Goal: Information Seeking & Learning: Ask a question

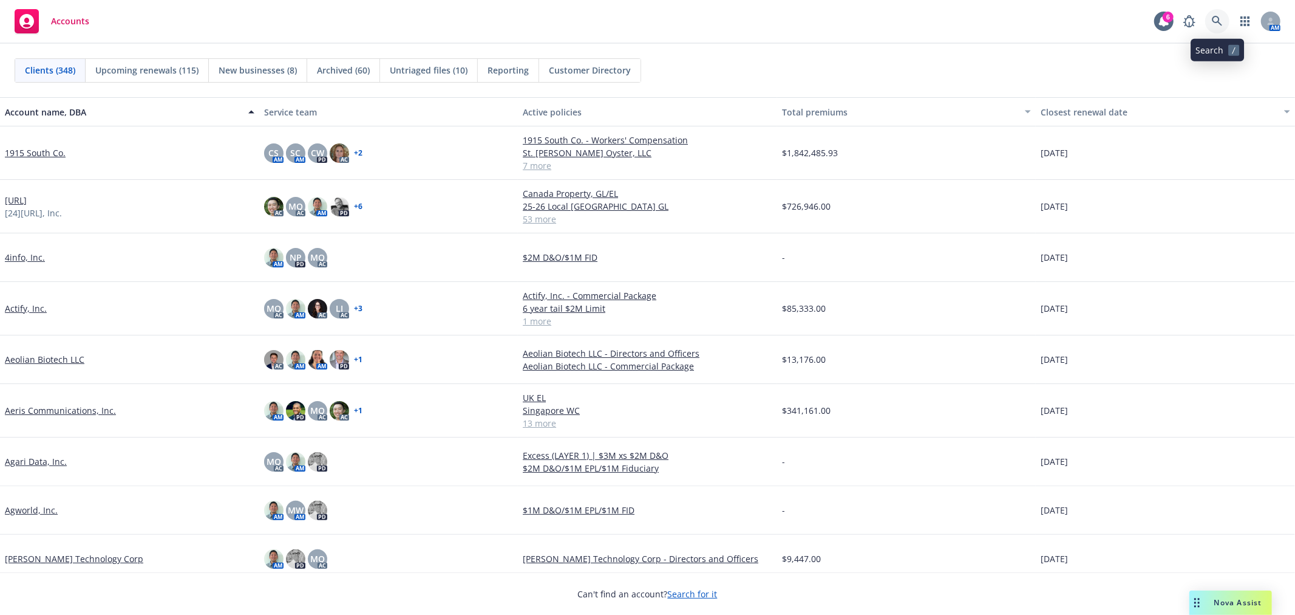
click at [1219, 14] on link at bounding box center [1217, 21] width 24 height 24
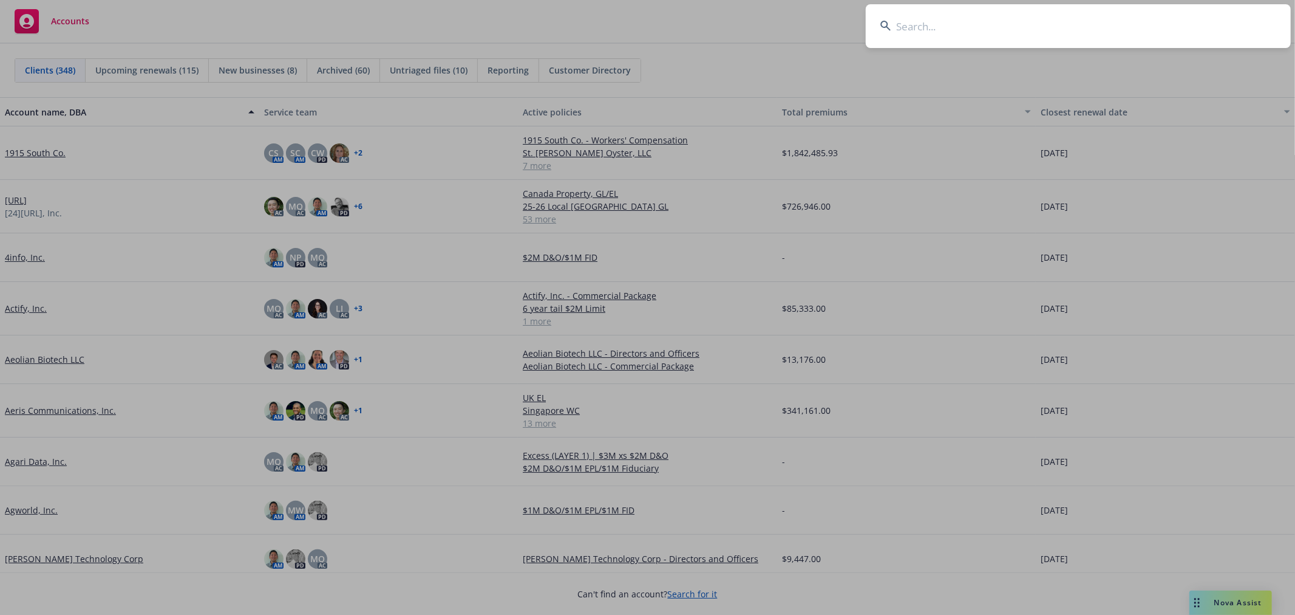
click at [1160, 34] on input at bounding box center [1078, 26] width 425 height 44
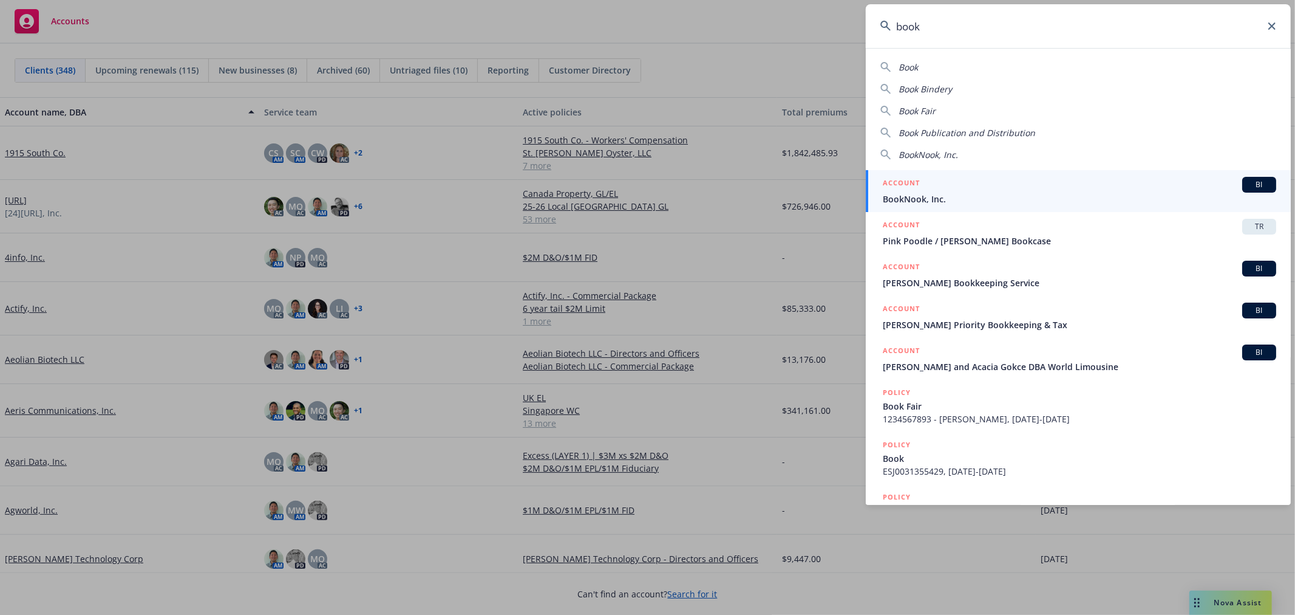
type input "book"
click at [962, 194] on span "BookNook, Inc." at bounding box center [1079, 198] width 393 height 13
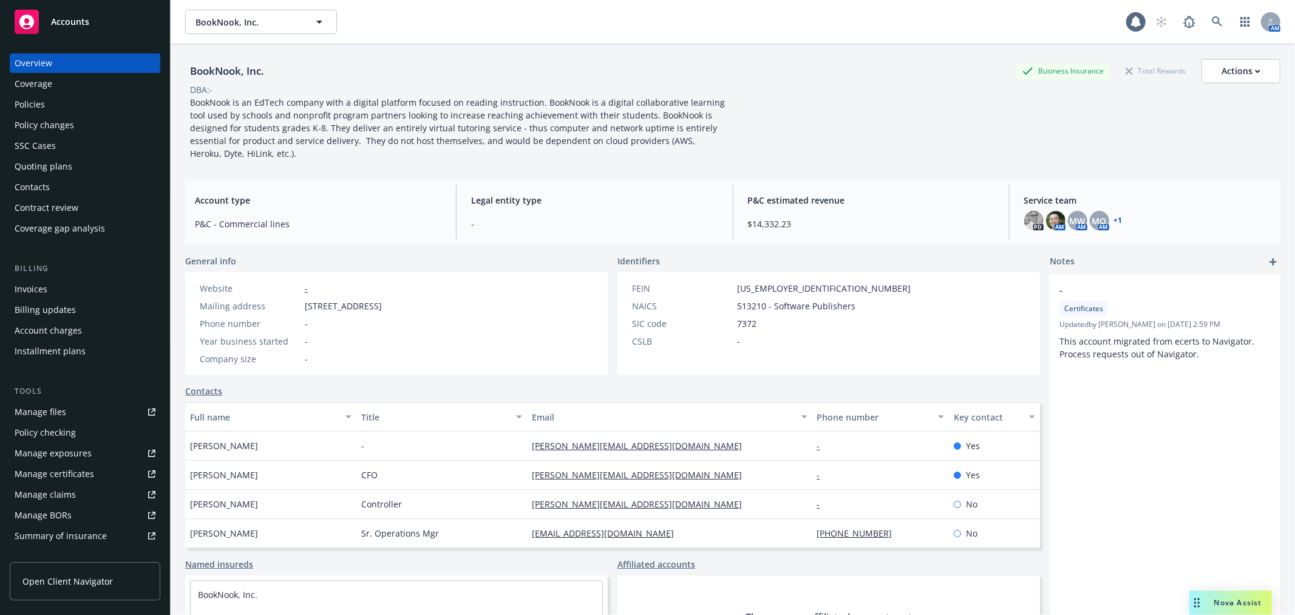
click at [40, 103] on div "Policies" at bounding box center [30, 104] width 30 height 19
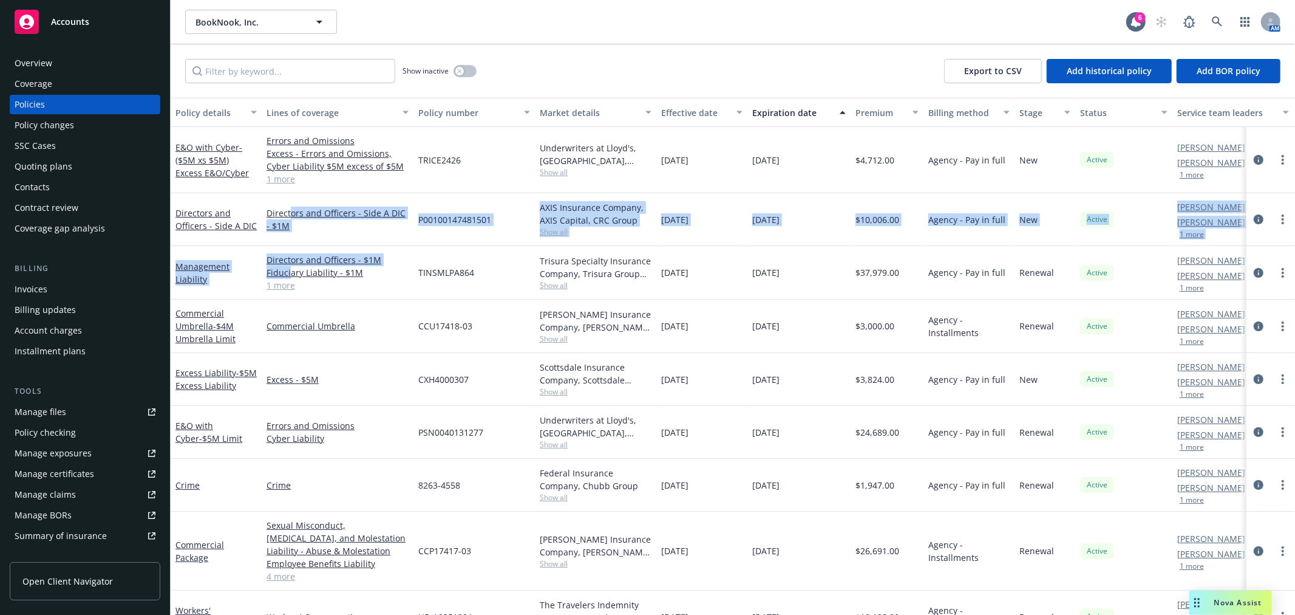
drag, startPoint x: 290, startPoint y: 217, endPoint x: 259, endPoint y: 281, distance: 70.6
click at [275, 281] on div "E&O with Cyber - ($5M xs $5M) Excess E&O/Cyber Errors and Omissions Excess - Er…" at bounding box center [757, 345] width 1172 height 437
click at [197, 265] on link "Management Liability" at bounding box center [202, 273] width 54 height 24
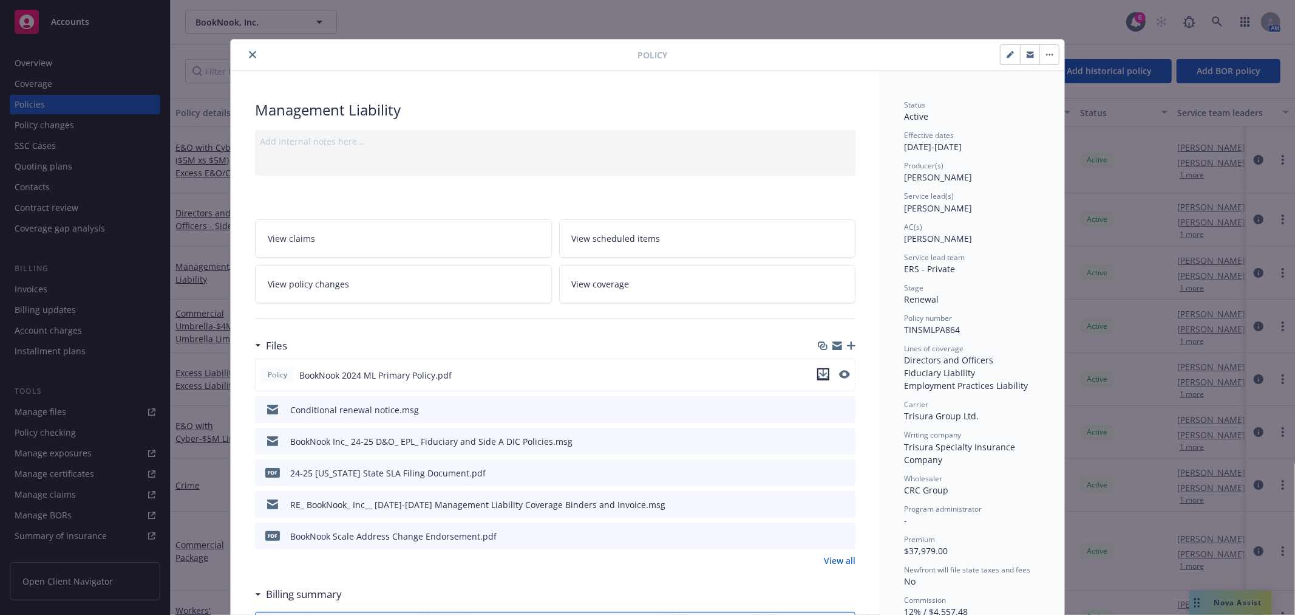
click at [820, 374] on icon "download file" at bounding box center [824, 372] width 8 height 7
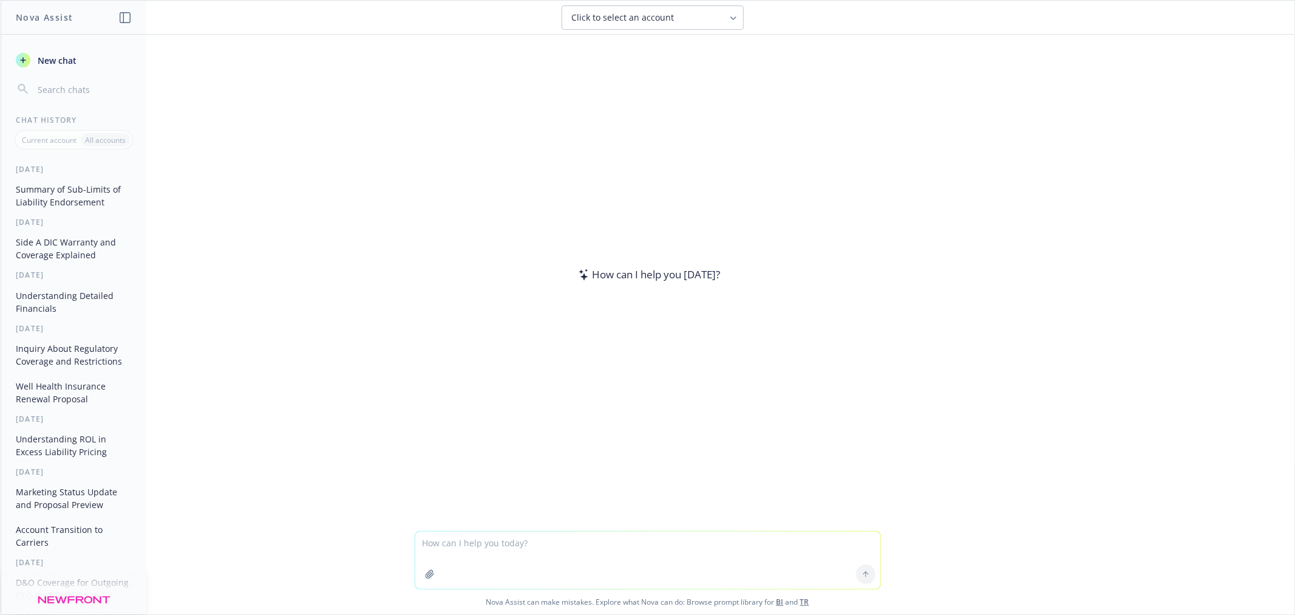
click at [565, 551] on textarea at bounding box center [647, 559] width 465 height 57
type textarea "explain this in 2-3 sentence"
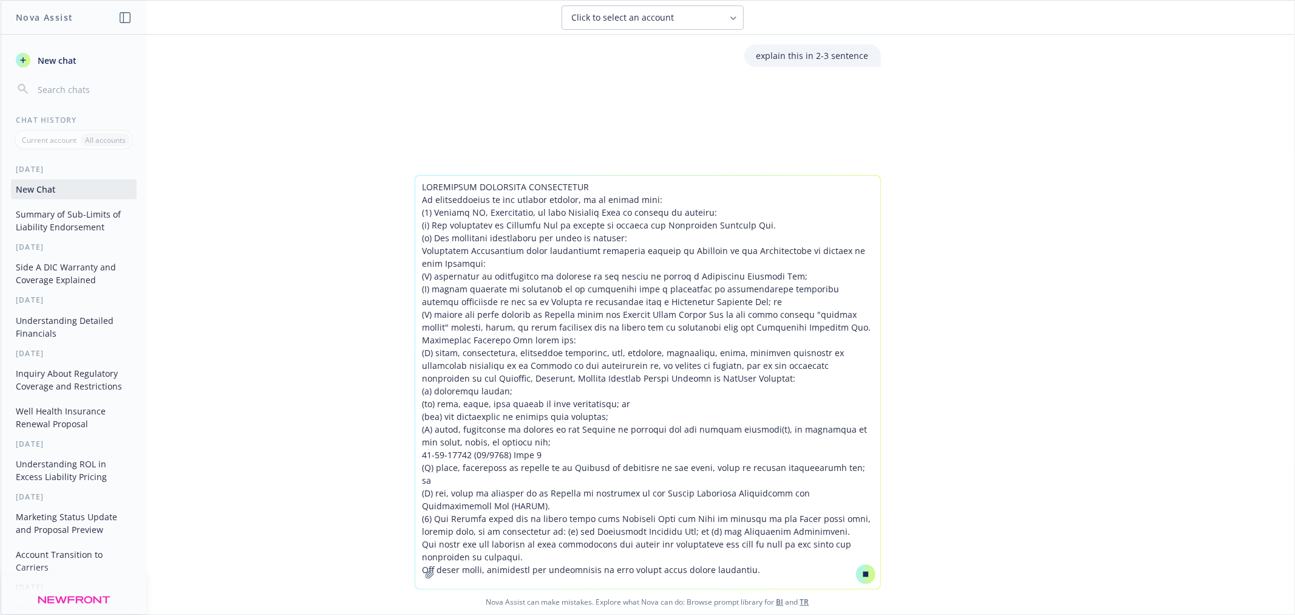
type textarea "REGULATORY EXCLUSION ENDORSEMENT In consideration of the premium charged, it is…"
click at [857, 578] on button at bounding box center [865, 573] width 19 height 19
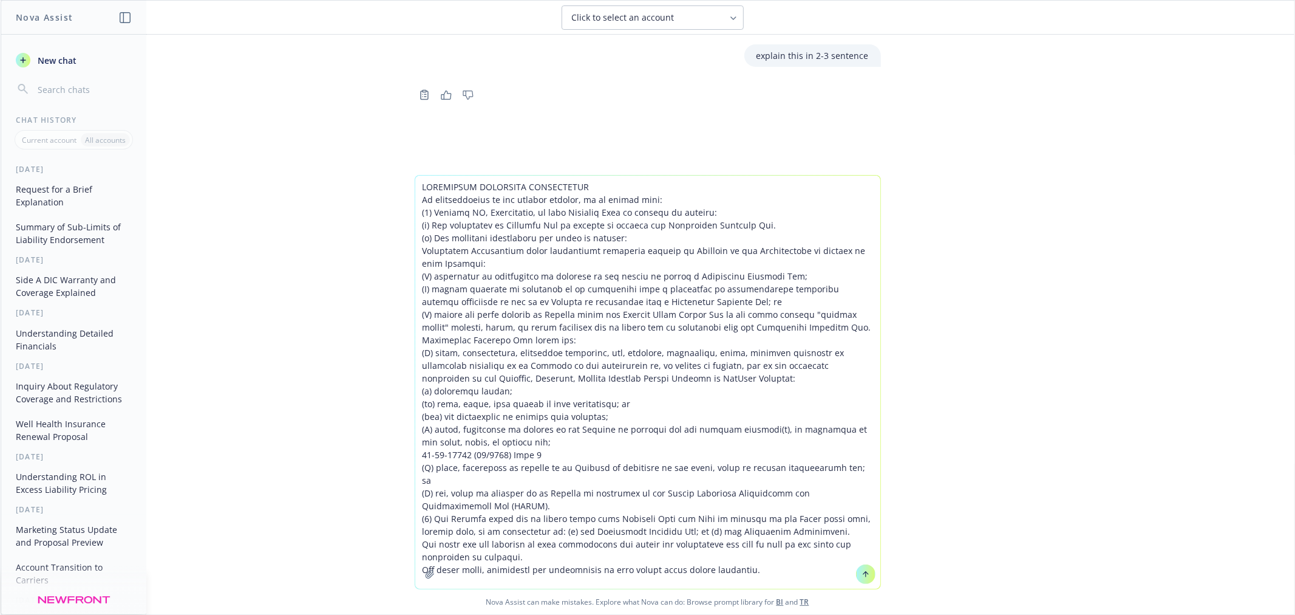
click at [862, 573] on icon at bounding box center [866, 574] width 9 height 9
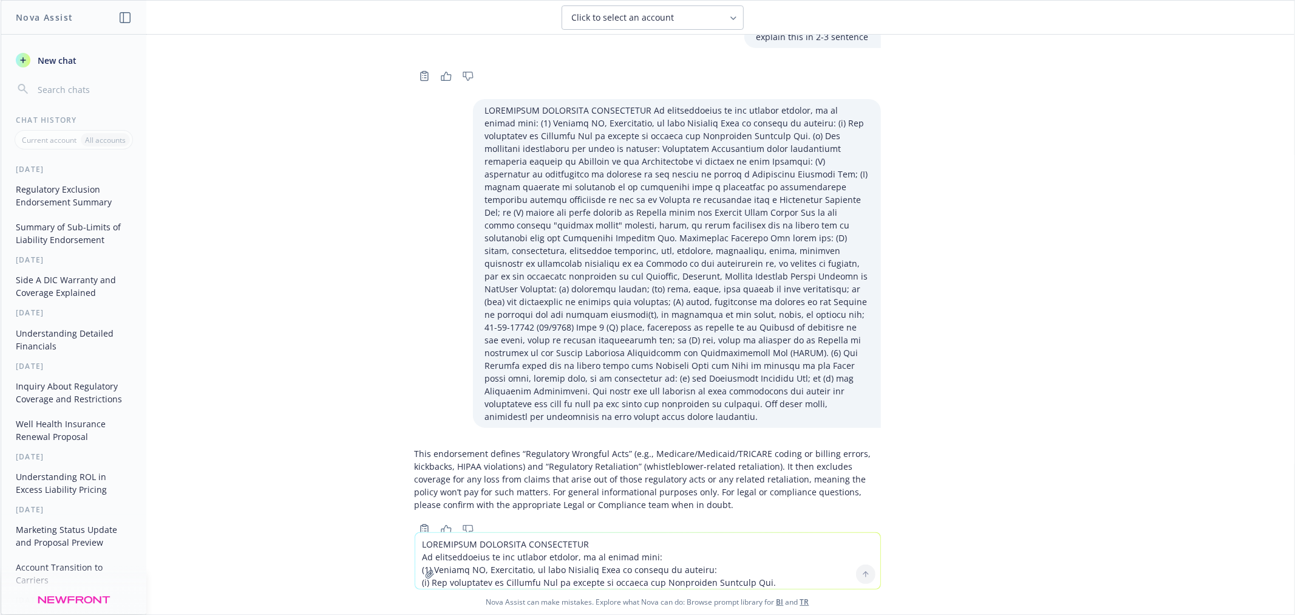
scroll to position [27, 0]
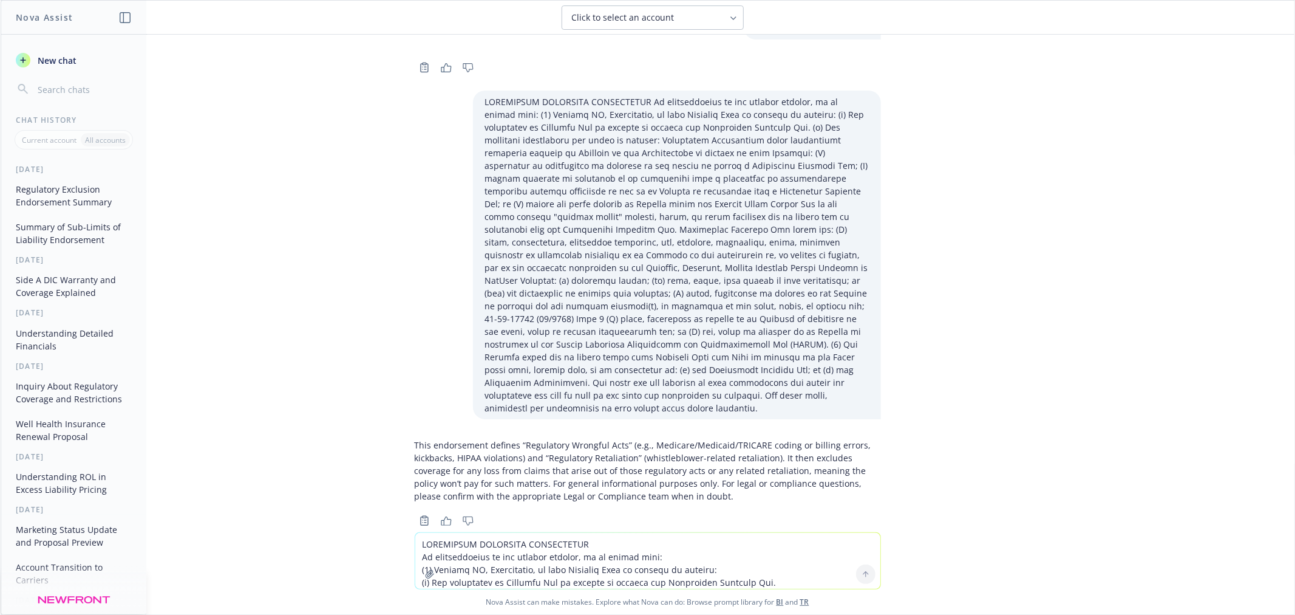
click at [621, 559] on textarea at bounding box center [647, 561] width 465 height 56
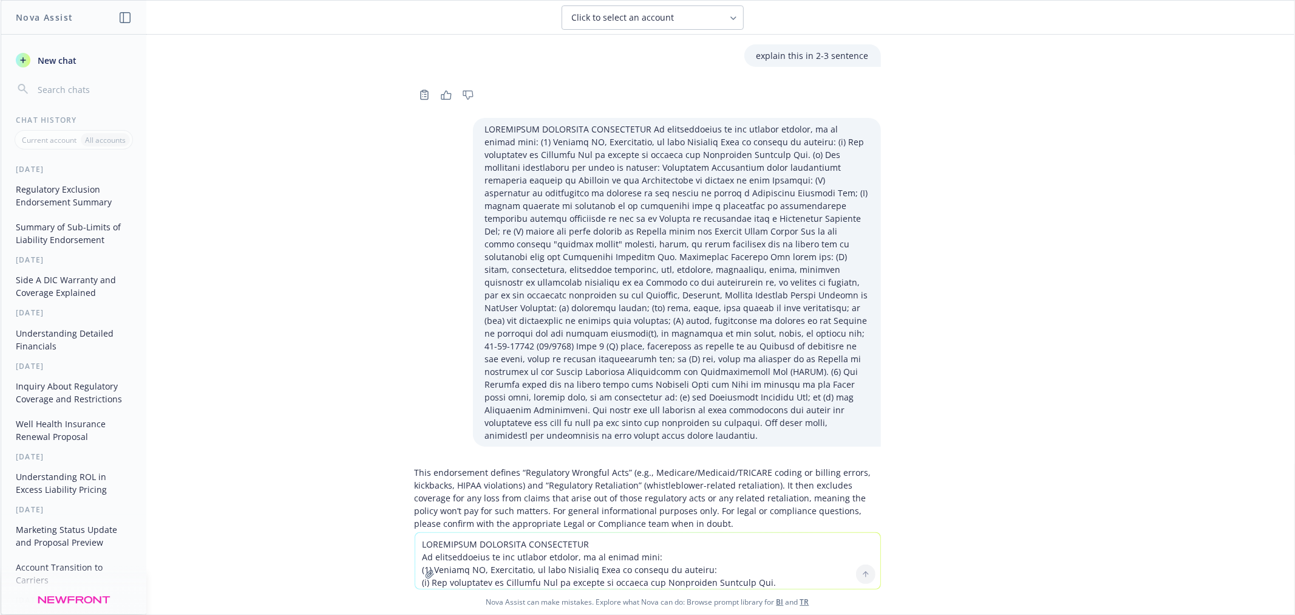
drag, startPoint x: 527, startPoint y: 545, endPoint x: 526, endPoint y: 537, distance: 7.4
click at [527, 544] on textarea at bounding box center [647, 561] width 465 height 56
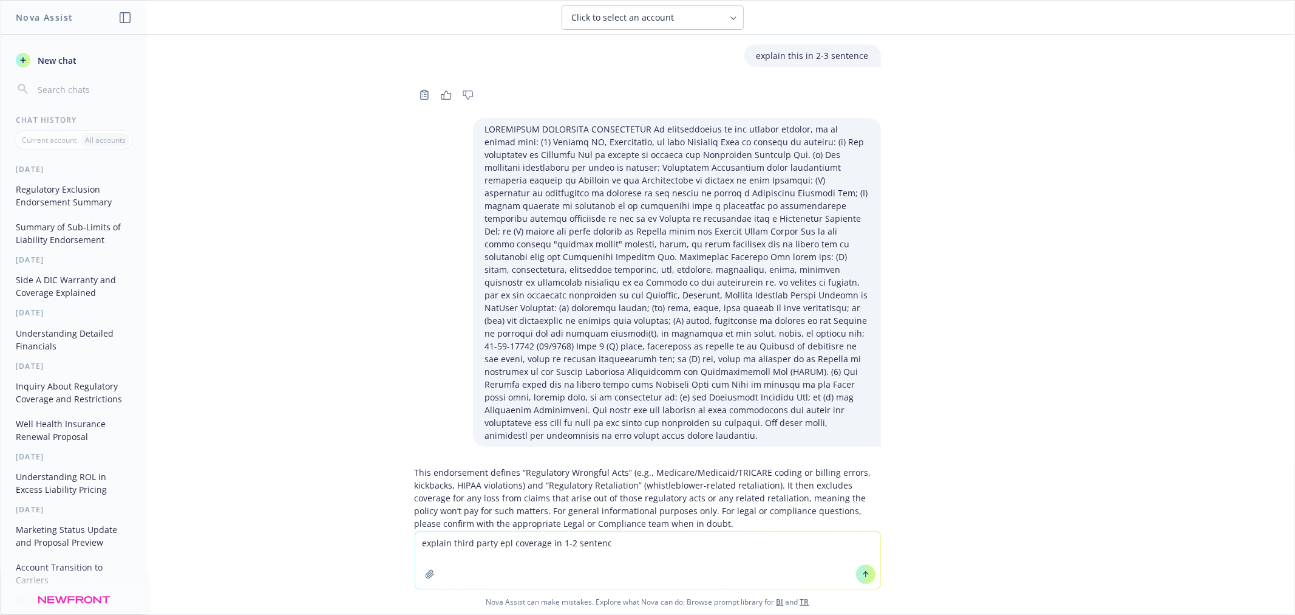
type textarea "explain third party epl coverage in 1-2 sentence"
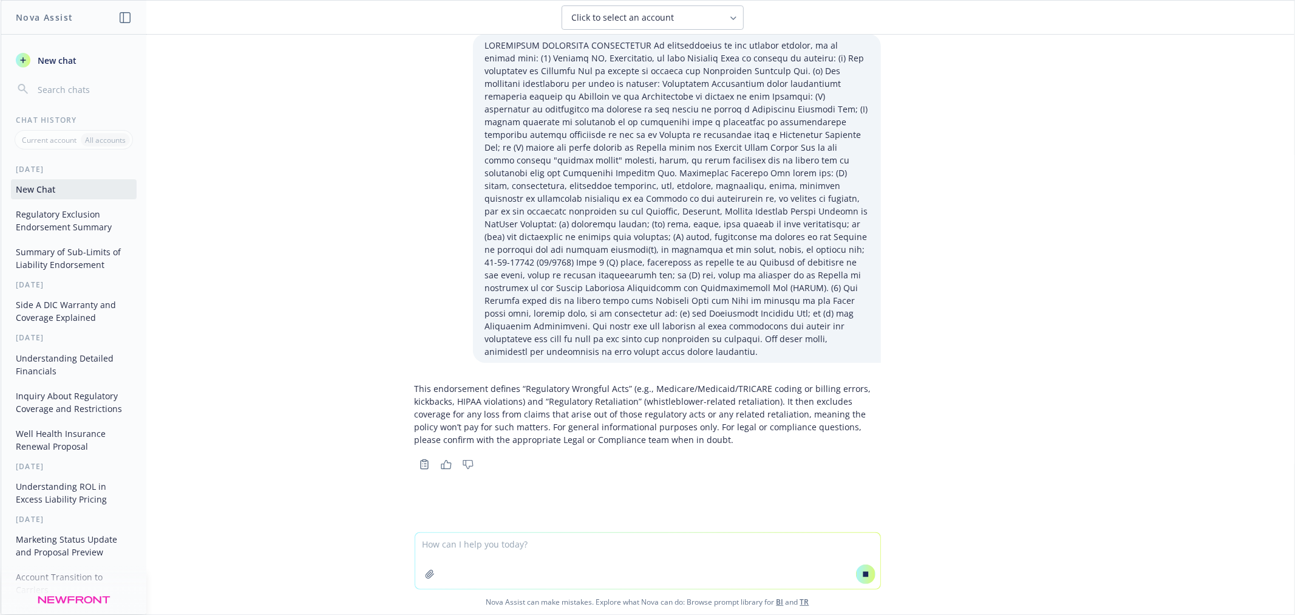
scroll to position [55, 0]
click at [639, 547] on textarea at bounding box center [647, 561] width 465 height 56
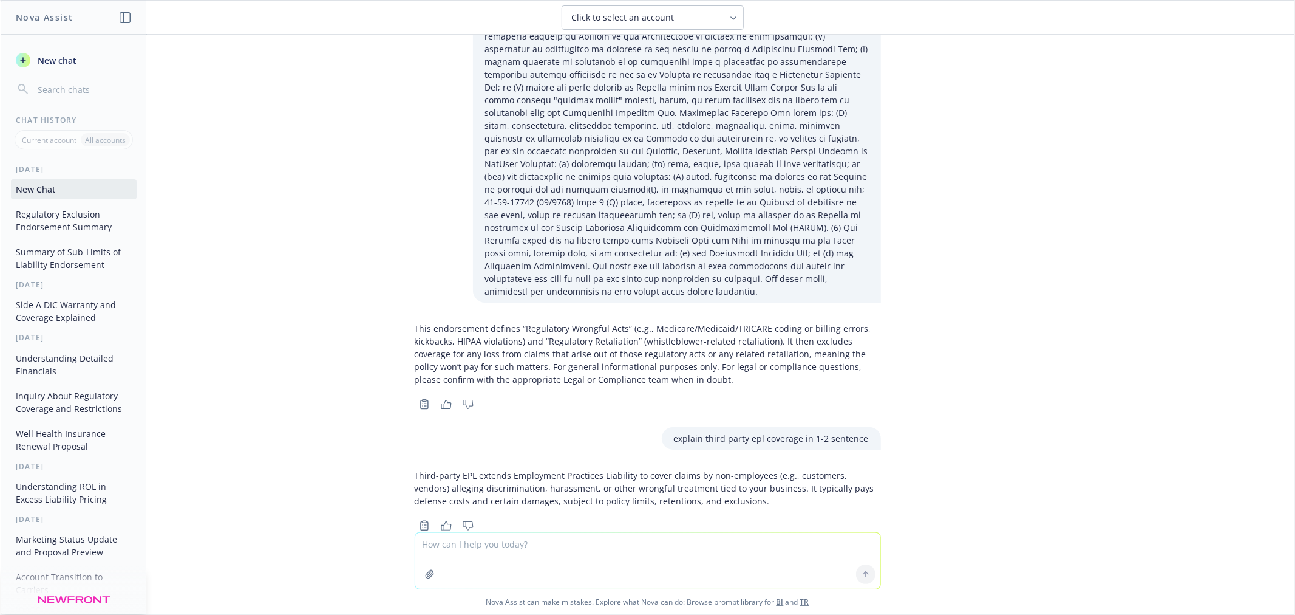
scroll to position [149, 0]
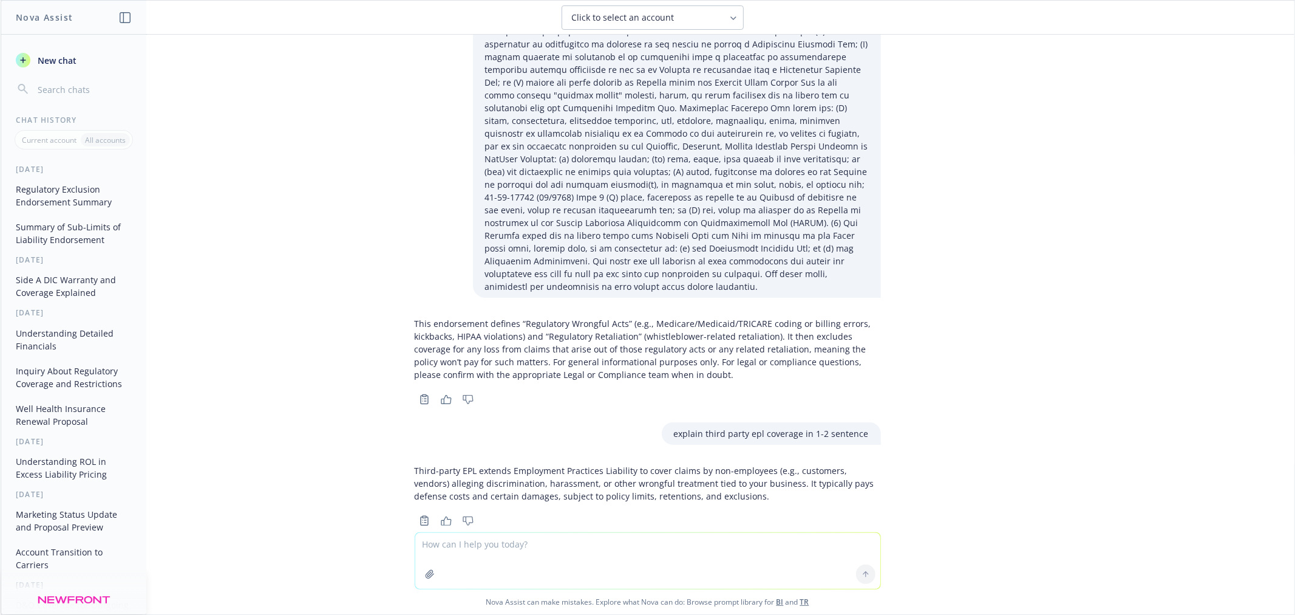
click at [656, 482] on div "Third-party EPL extends Employment Practices Liability to cover claims by non-e…" at bounding box center [648, 494] width 466 height 70
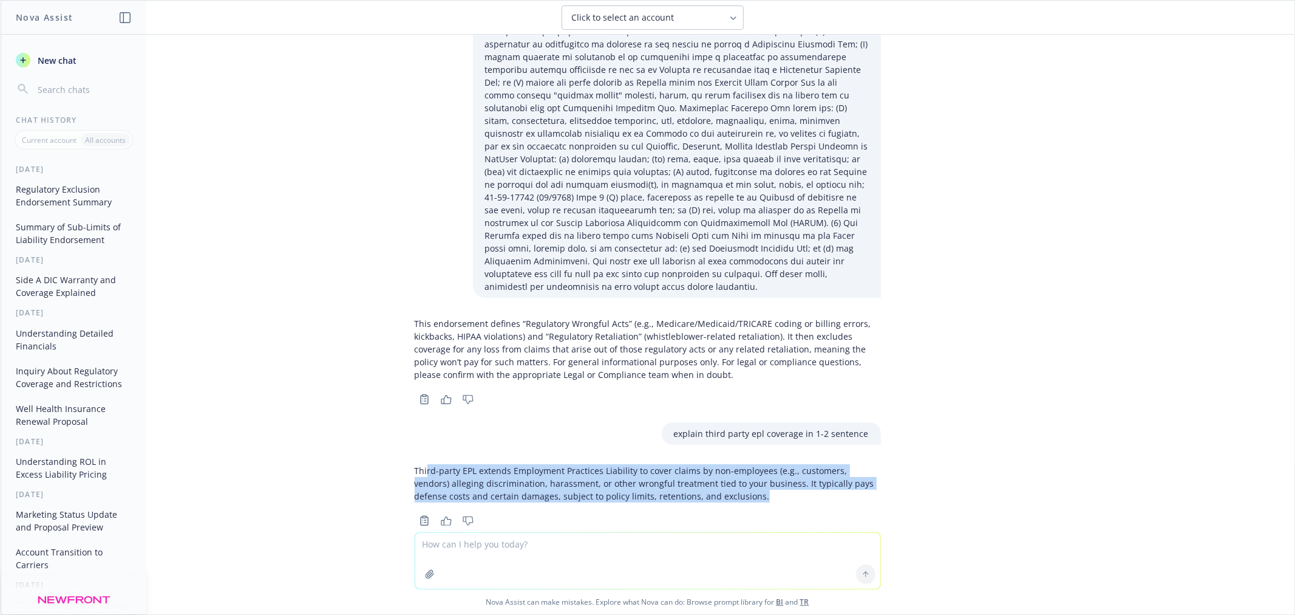
drag, startPoint x: 717, startPoint y: 474, endPoint x: 433, endPoint y: 439, distance: 286.3
click at [423, 464] on p "Third-party EPL extends Employment Practices Liability to cover claims by non-e…" at bounding box center [648, 483] width 466 height 38
click at [686, 469] on p "Third-party EPL extends Employment Practices Liability to cover claims by non-e…" at bounding box center [648, 483] width 466 height 38
drag, startPoint x: 696, startPoint y: 466, endPoint x: 403, endPoint y: 443, distance: 293.6
click at [405, 459] on div "Third-party EPL extends Employment Practices Liability to cover claims by non-e…" at bounding box center [648, 494] width 486 height 70
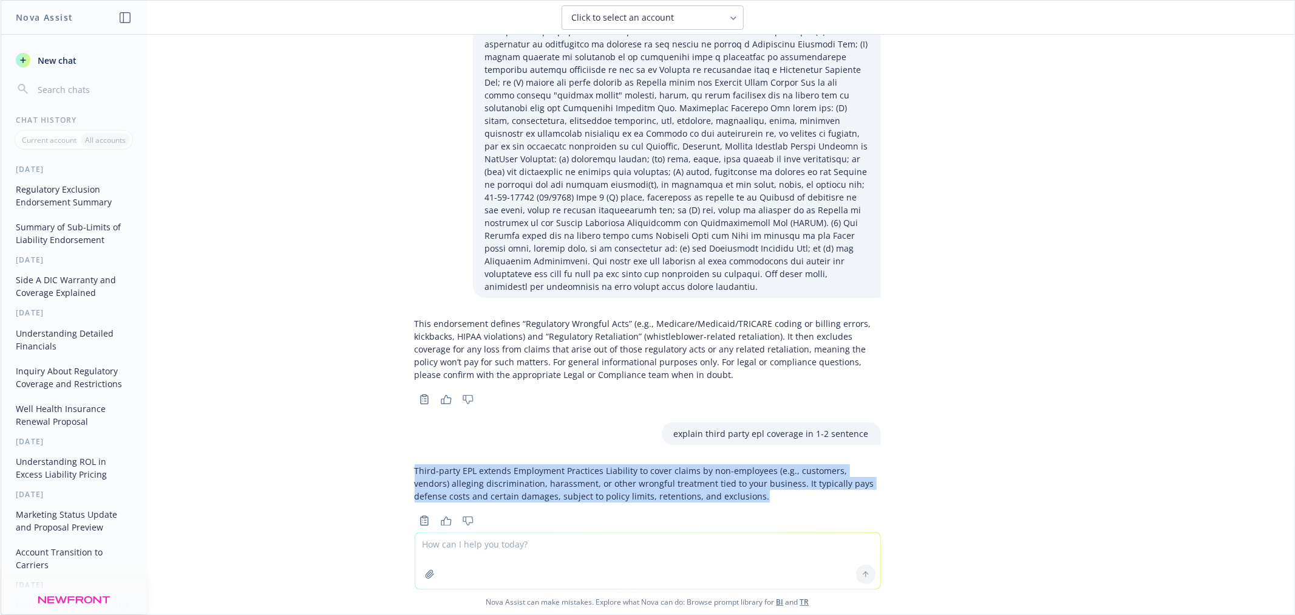
copy p "Third-party EPL extends Employment Practices Liability to cover claims by non-e…"
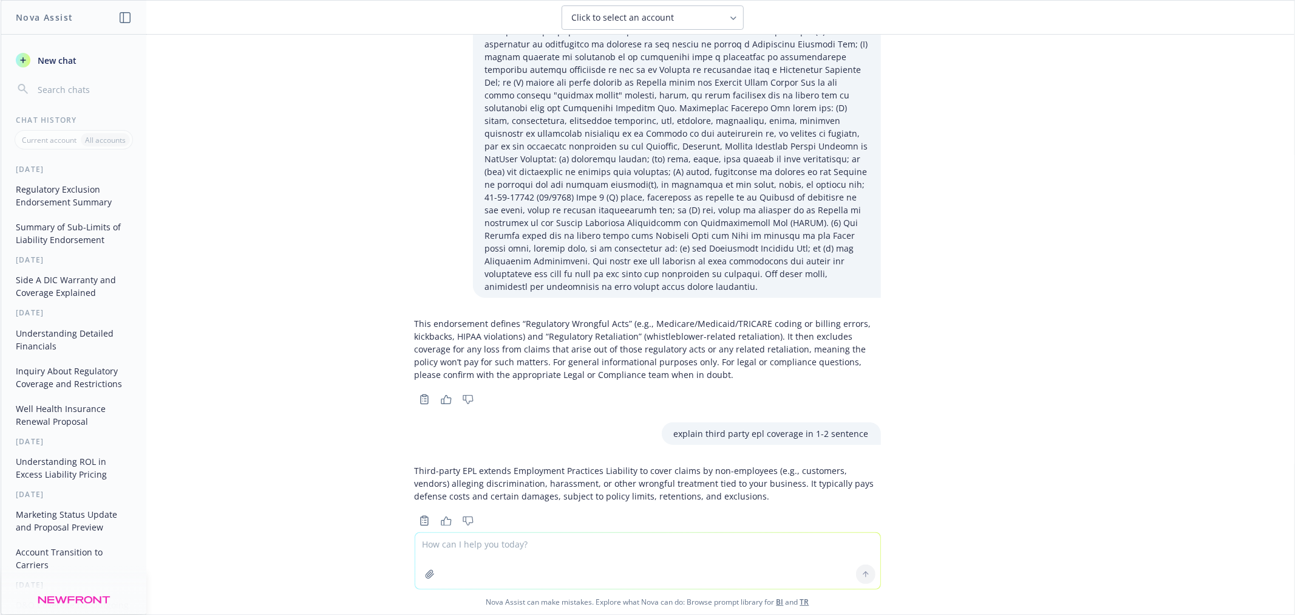
click at [502, 557] on textarea at bounding box center [647, 561] width 465 height 56
type textarea "define contractor in epl"
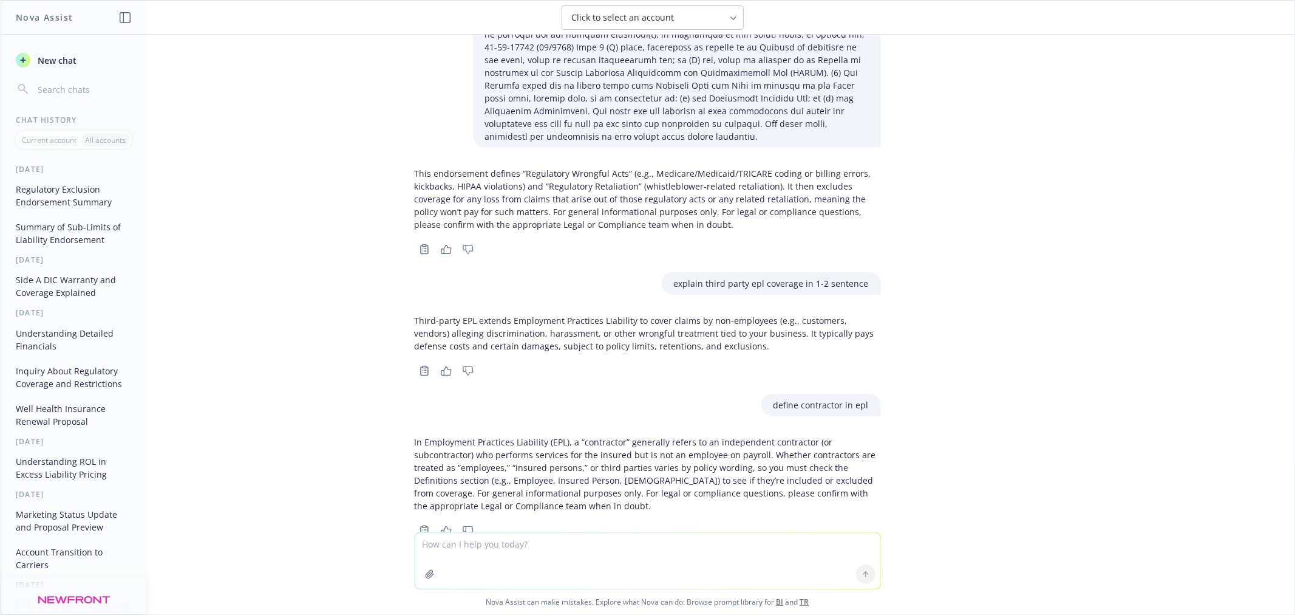
scroll to position [308, 0]
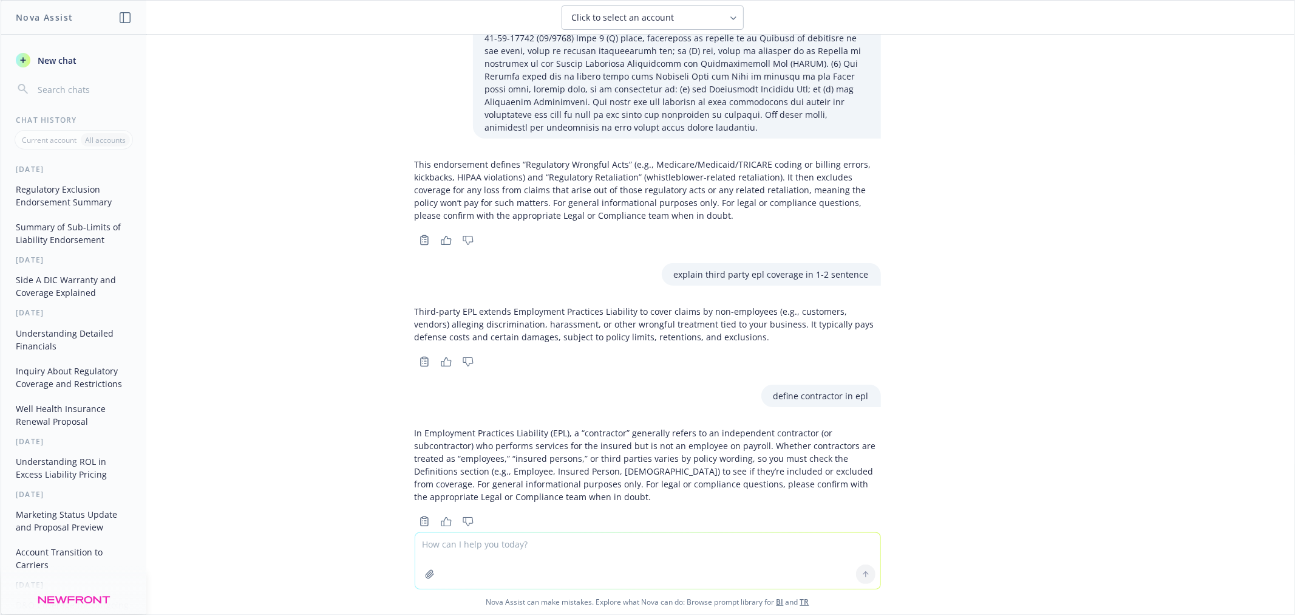
click at [645, 508] on div "explain this in 2-3 sentence Copy to clipboard Thumbs up Thumbs down This endor…" at bounding box center [648, 283] width 1294 height 497
click at [662, 460] on p "In Employment Practices Liability (EPL), a “contractor” generally refers to an …" at bounding box center [648, 464] width 466 height 77
click at [624, 470] on p "In Employment Practices Liability (EPL), a “contractor” generally refers to an …" at bounding box center [648, 464] width 466 height 77
drag, startPoint x: 618, startPoint y: 468, endPoint x: 398, endPoint y: 403, distance: 230.0
click at [405, 421] on div "In Employment Practices Liability (EPL), a “contractor” generally refers to an …" at bounding box center [648, 475] width 486 height 108
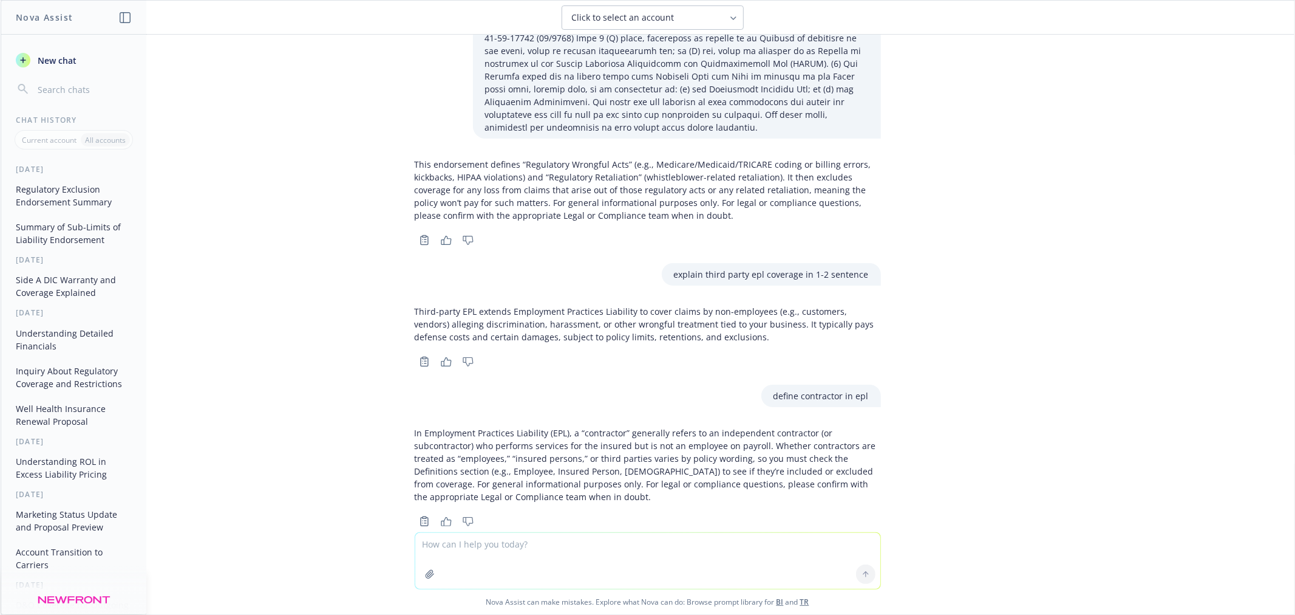
copy p "In Employment Practices Liability (EPL), a “contractor” generally refers to an …"
click at [472, 536] on textarea at bounding box center [647, 561] width 465 height 56
paste textarea "Subpoena and Document Production Request We will reimburse the Company for any …"
type textarea "Subpoena and Document Production Request We will reimburse the Company for any …"
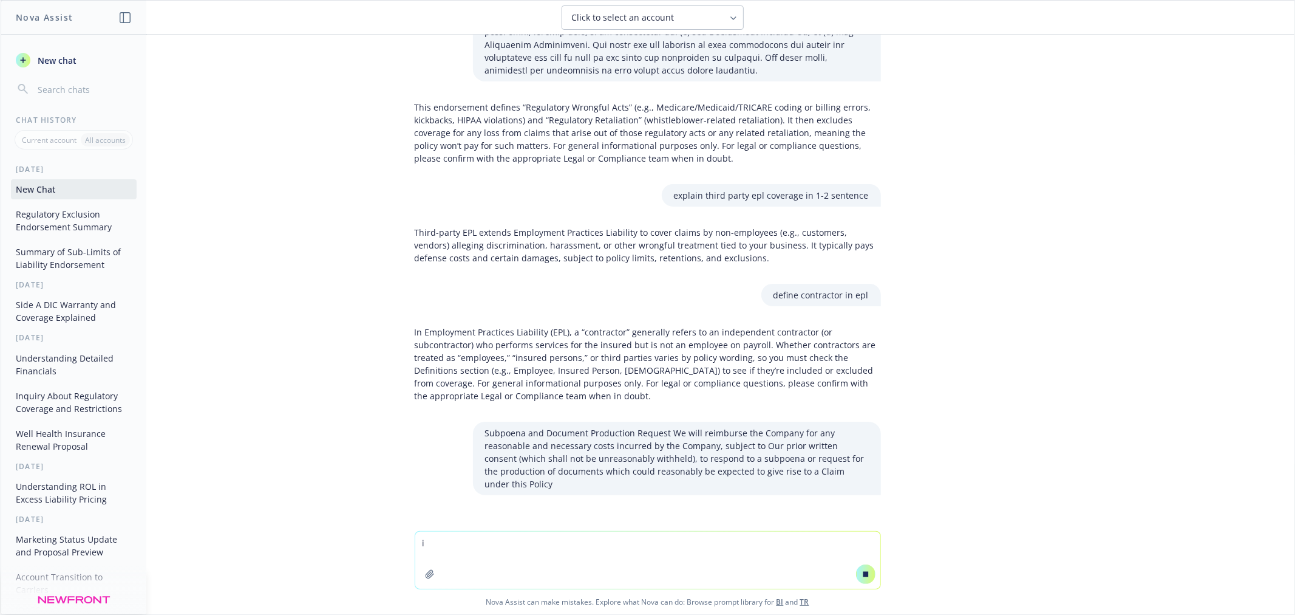
scroll to position [344, 0]
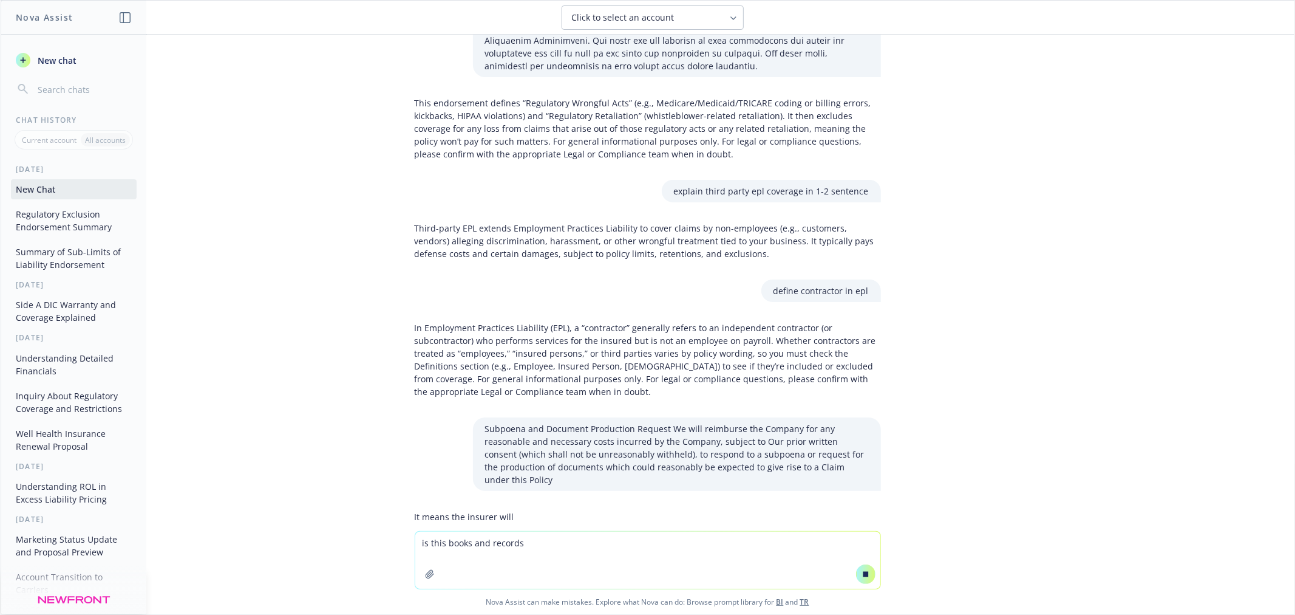
type textarea "is this books and records"
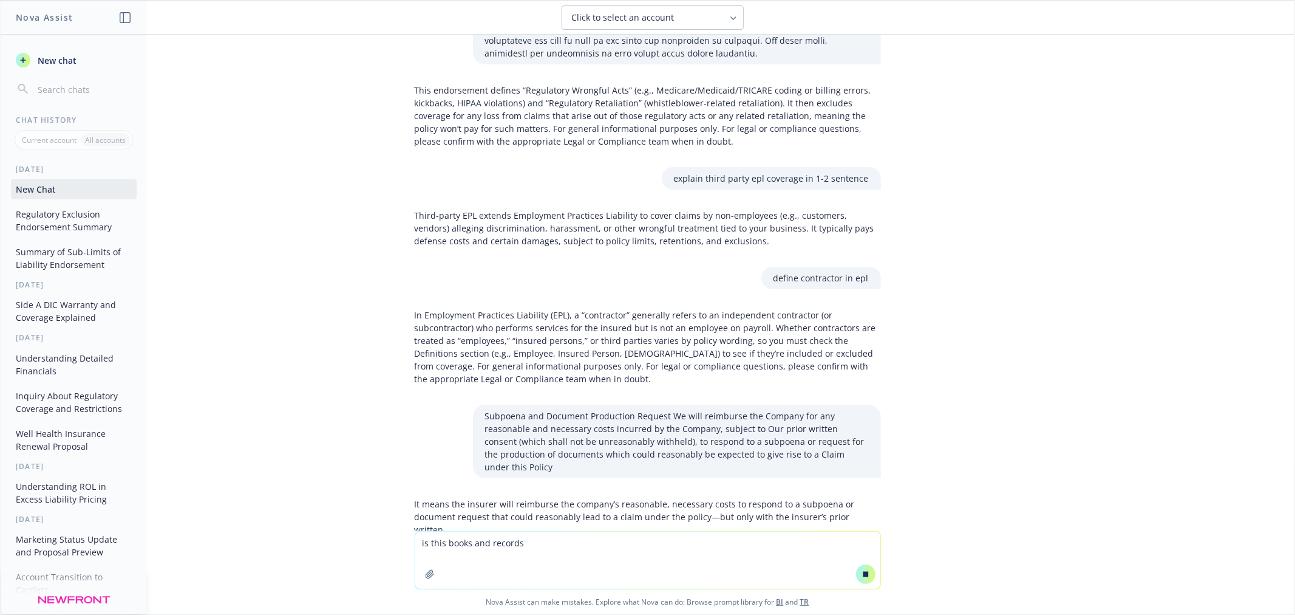
click at [859, 579] on button at bounding box center [865, 573] width 19 height 19
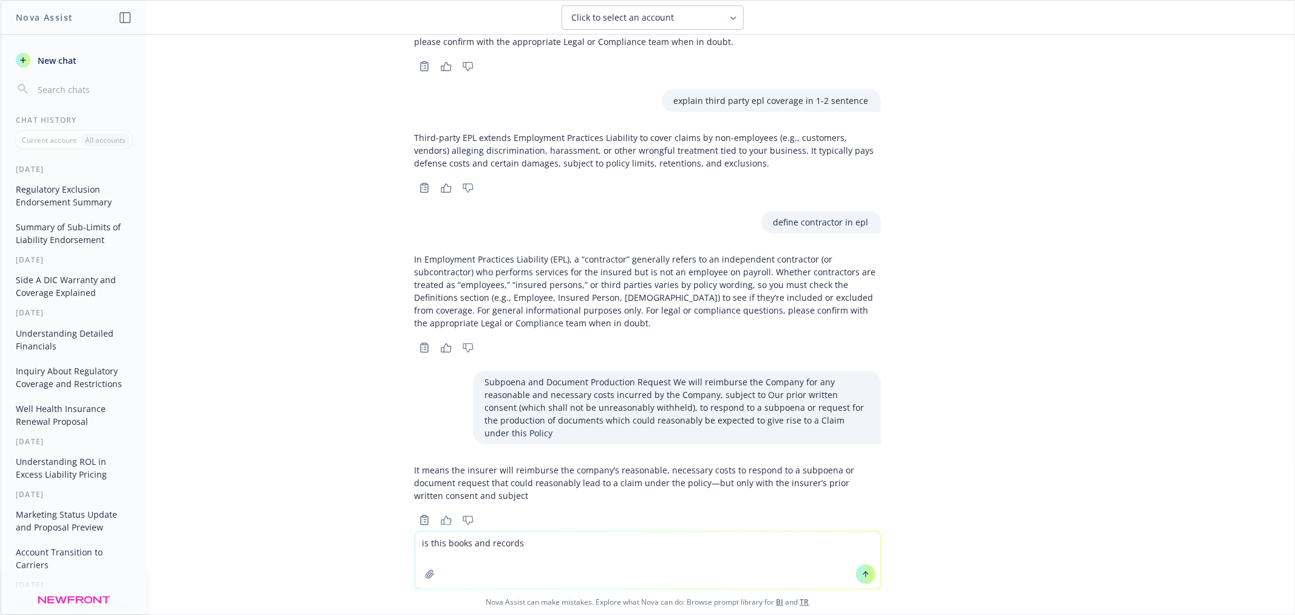
click at [862, 573] on icon at bounding box center [866, 574] width 9 height 9
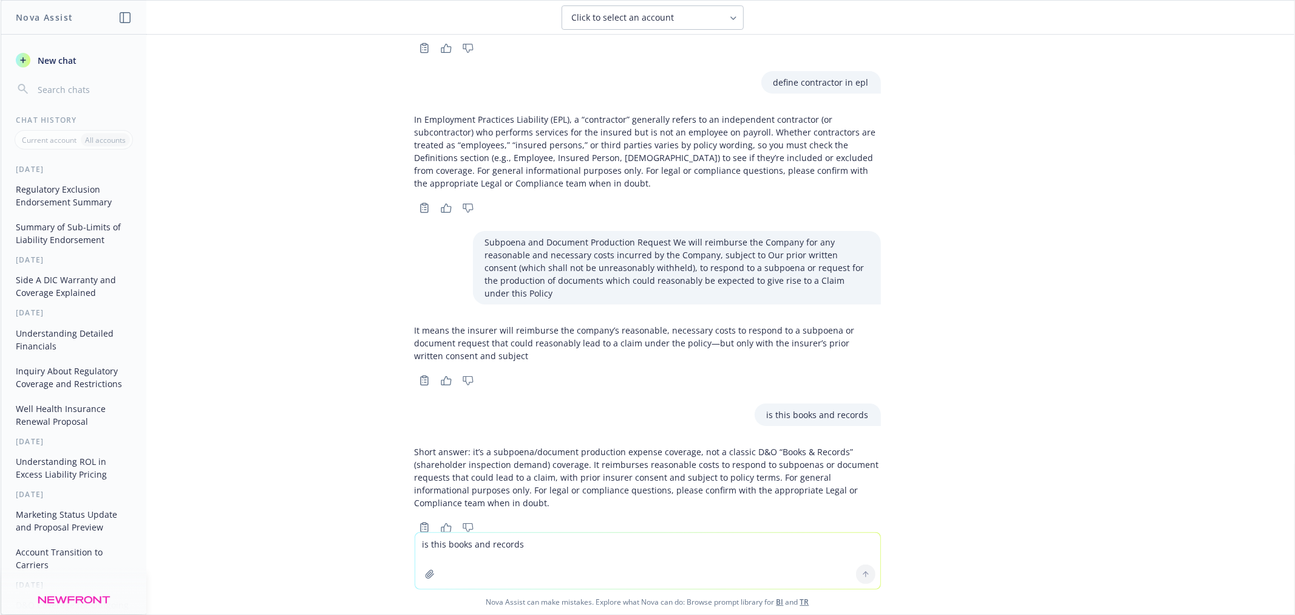
scroll to position [628, 0]
